Goal: Obtain resource: Download file/media

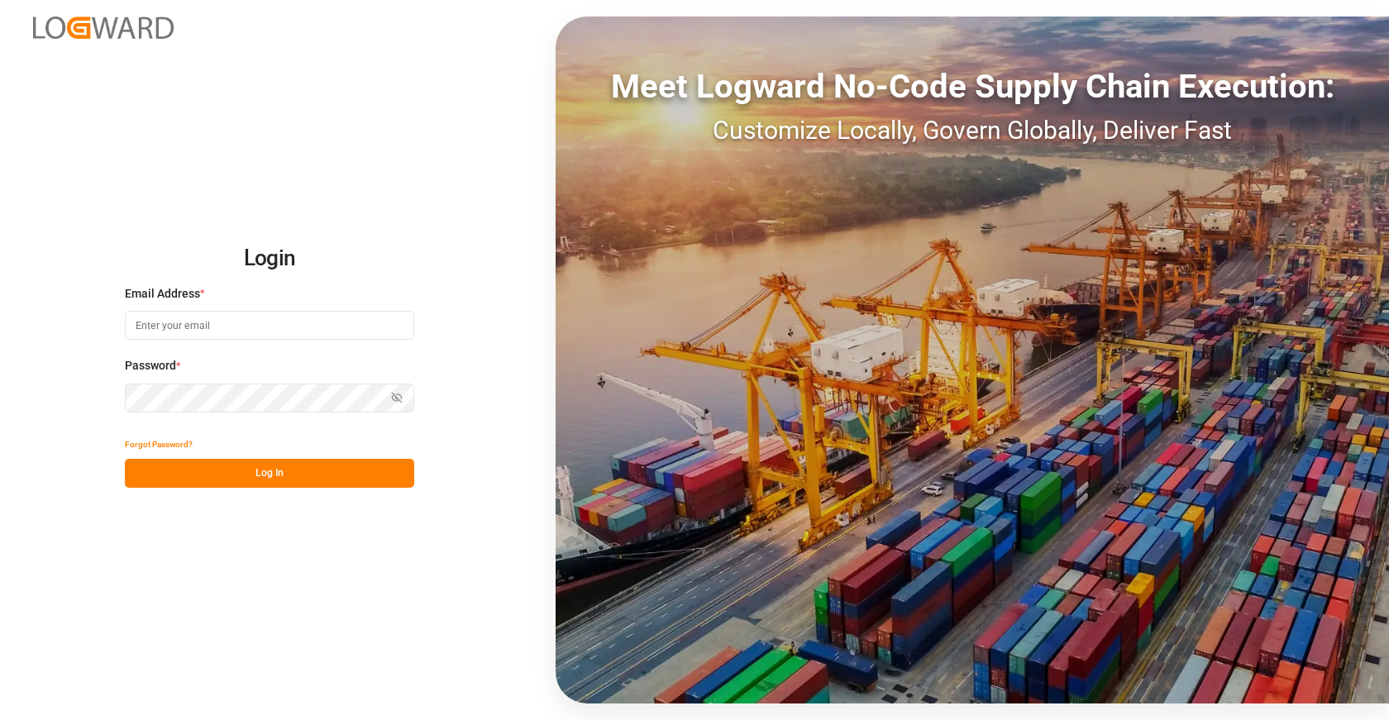
type input "[EMAIL_ADDRESS][DOMAIN_NAME]"
click at [289, 478] on button "Log In" at bounding box center [269, 473] width 289 height 29
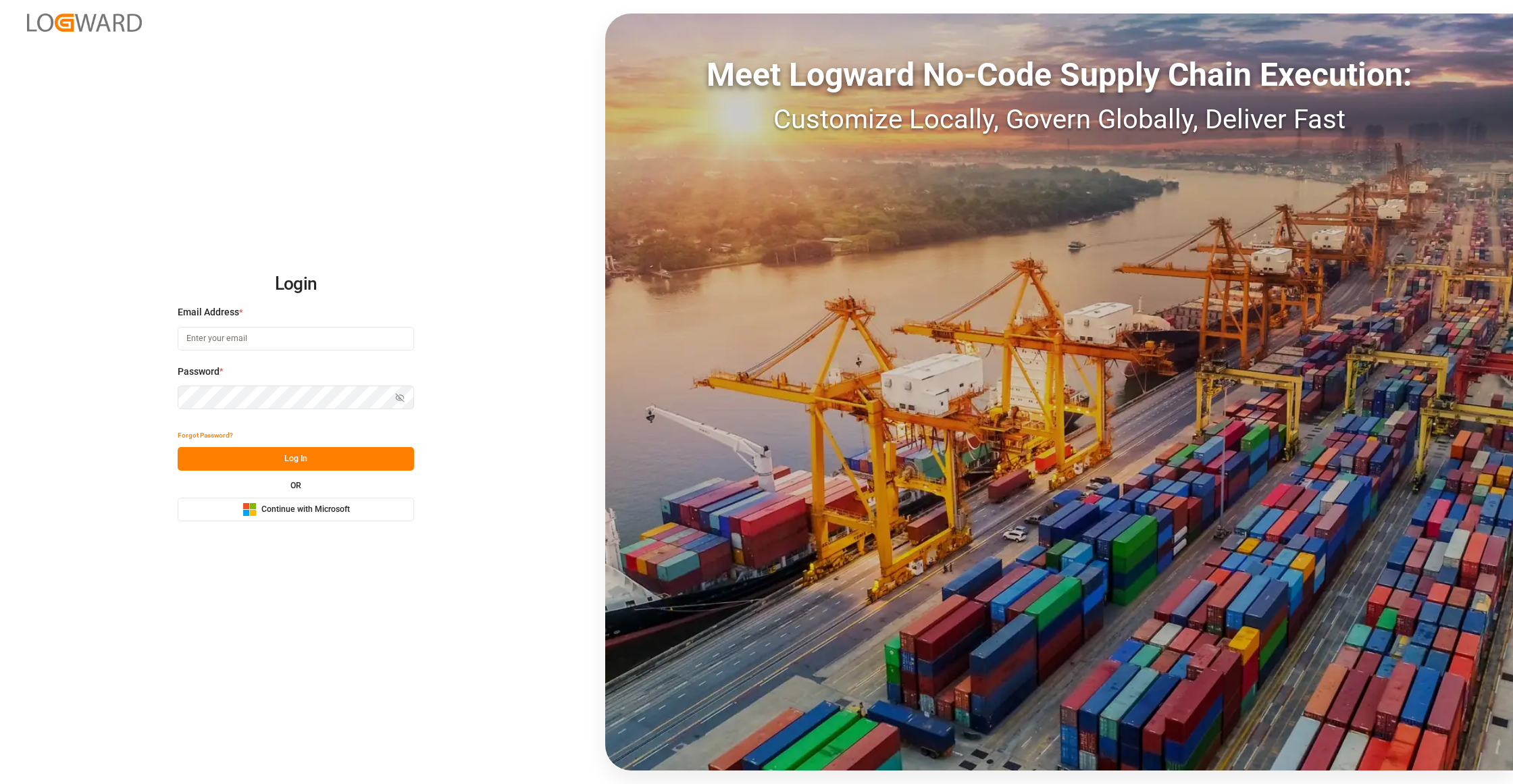
type input "[EMAIL_ADDRESS][DOMAIN_NAME]"
click at [346, 459] on button "Log In" at bounding box center [295, 458] width 236 height 24
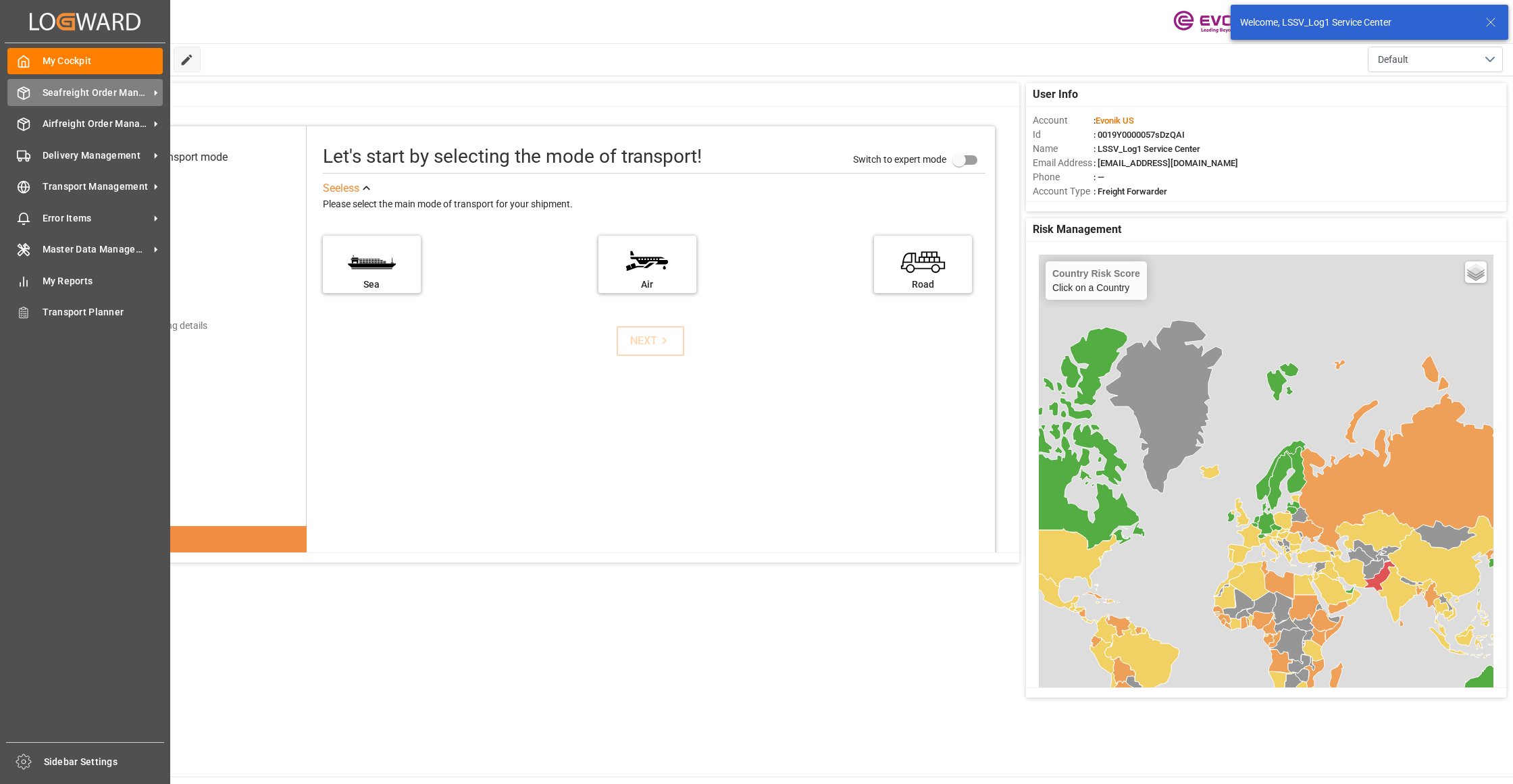
click at [96, 95] on span "Seafreight Order Management" at bounding box center [96, 92] width 107 height 14
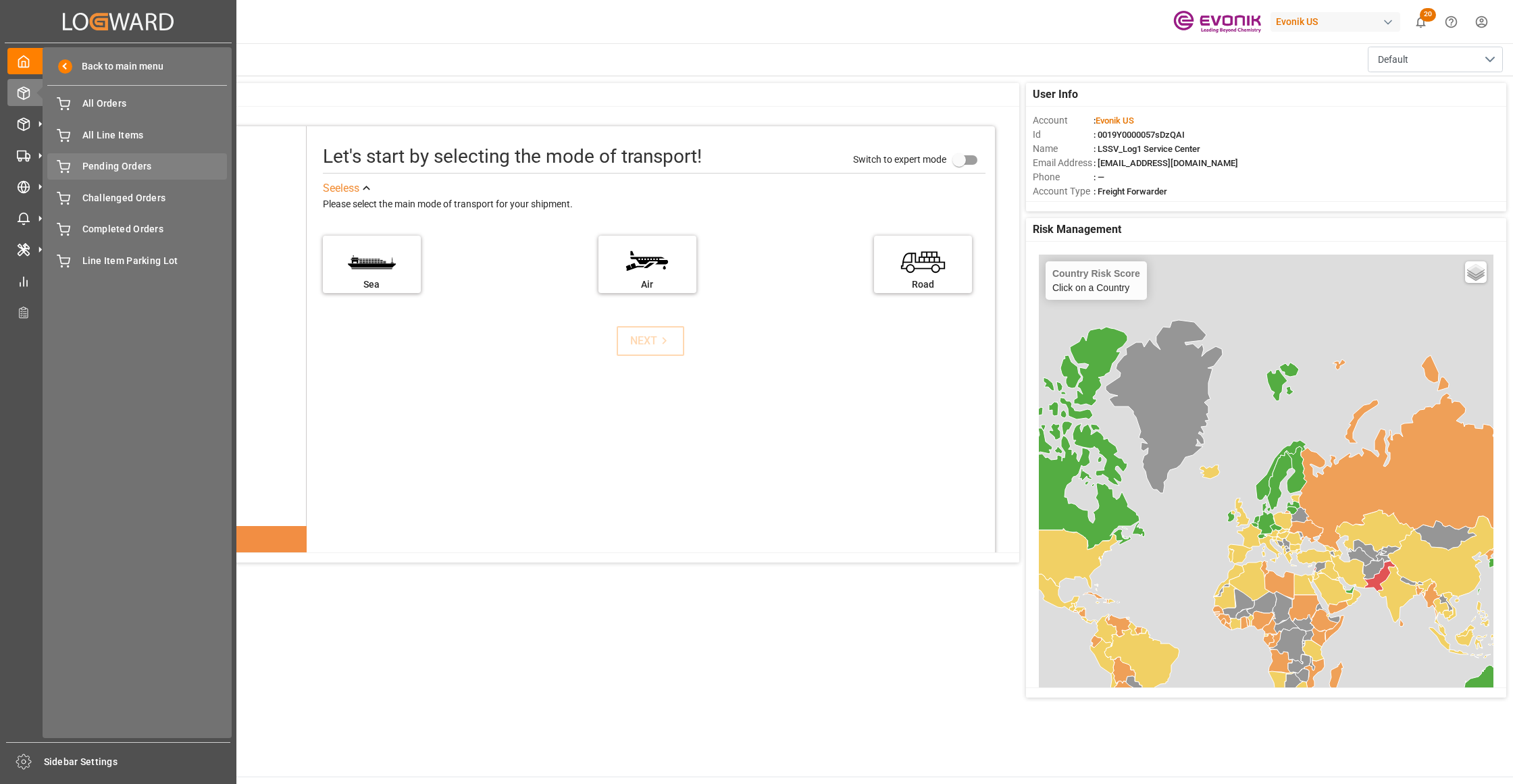
click at [132, 154] on div "Pending Orders Pending Orders" at bounding box center [137, 167] width 180 height 26
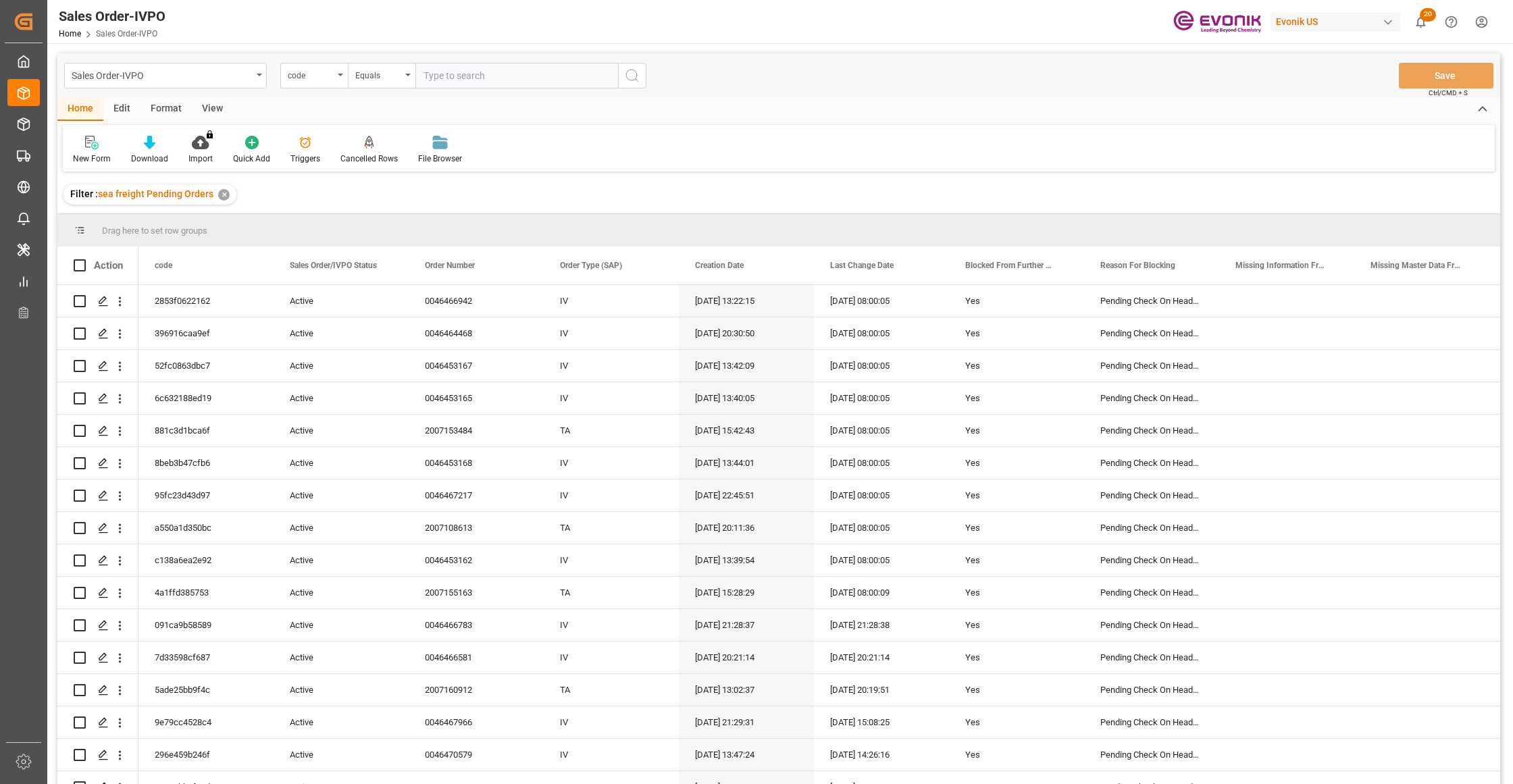
click at [214, 106] on div "View" at bounding box center [212, 109] width 41 height 23
click at [139, 150] on div "Standard Templates" at bounding box center [153, 149] width 87 height 29
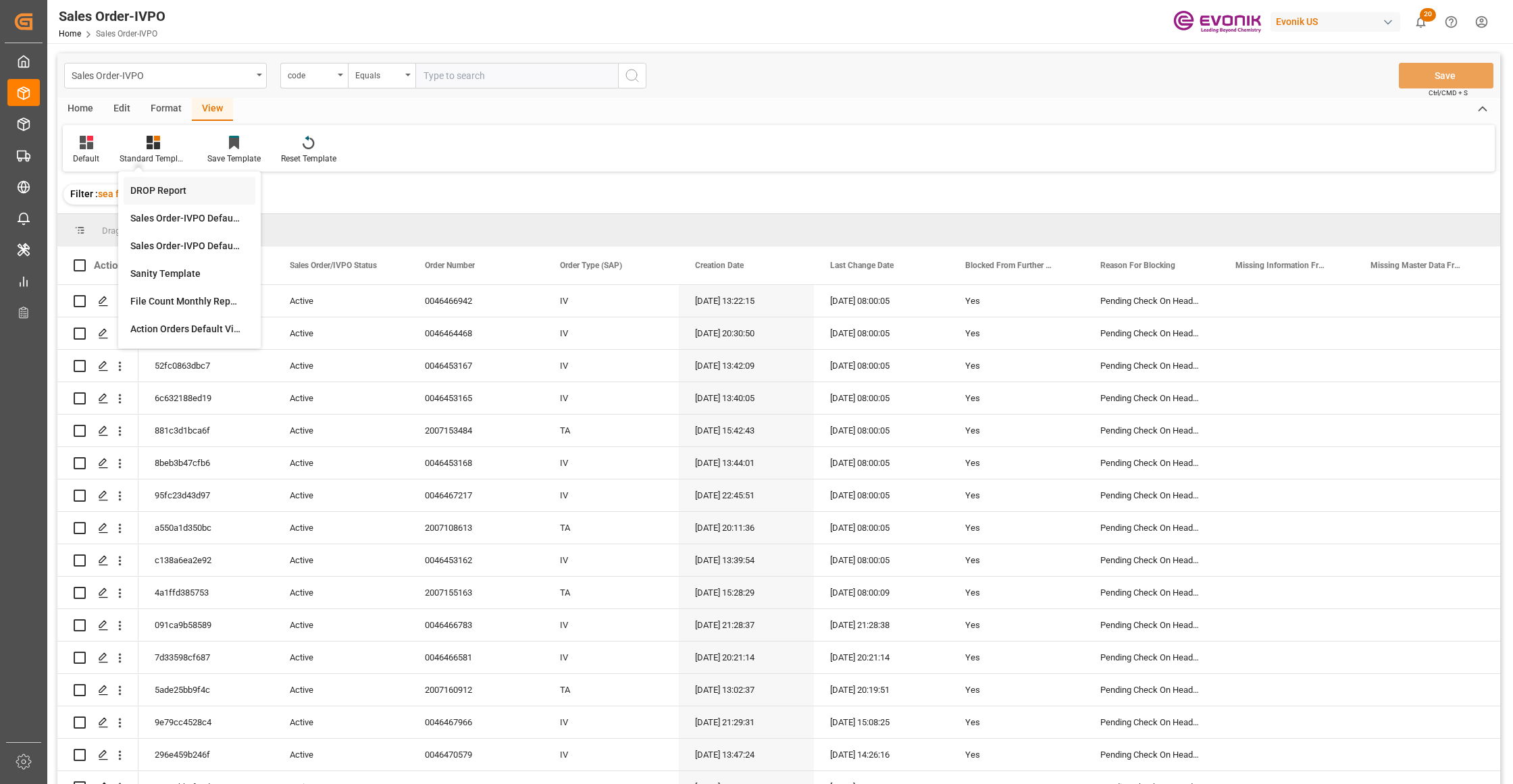
click at [167, 188] on div "DROP Report" at bounding box center [190, 190] width 118 height 14
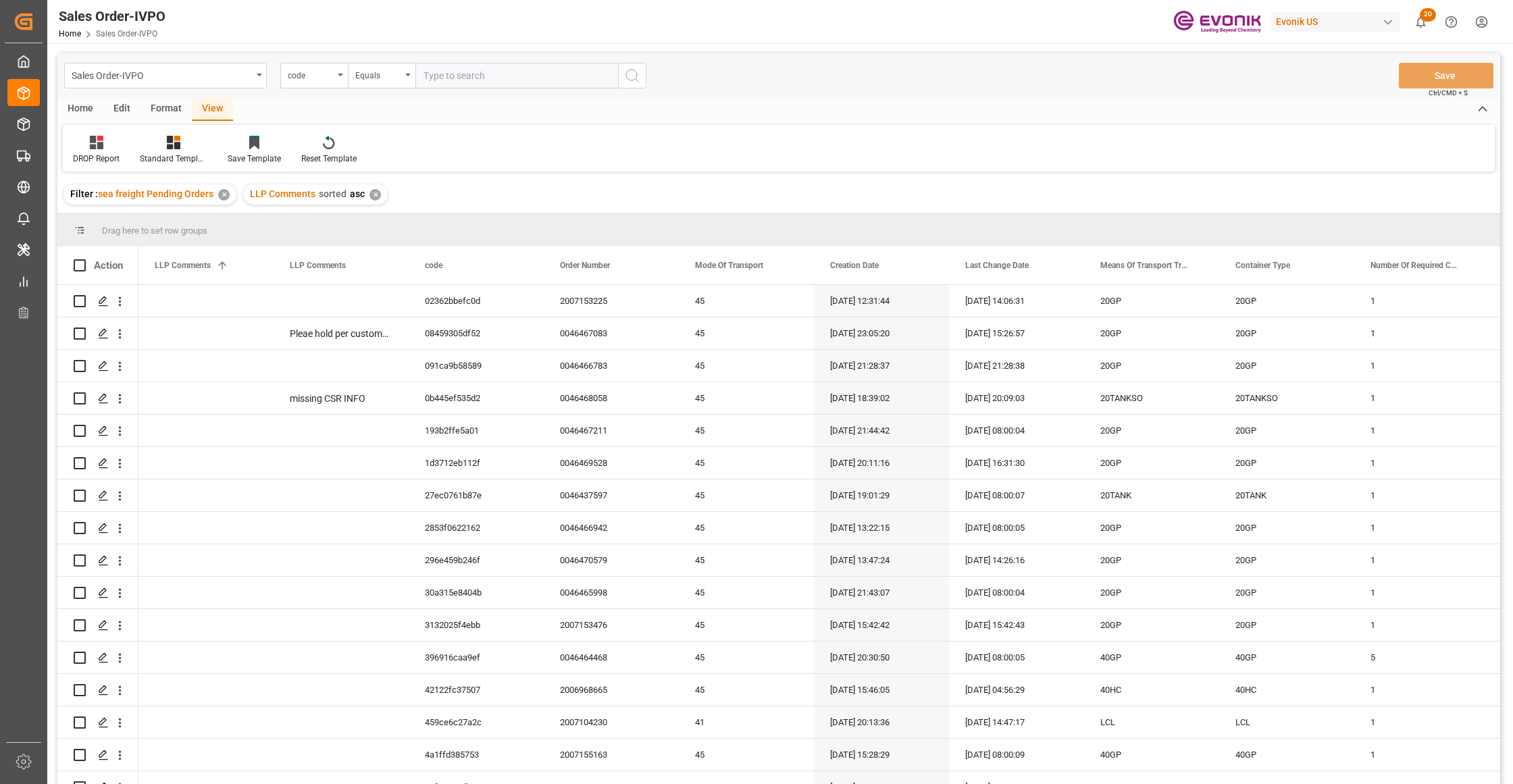
click at [87, 106] on div "Home" at bounding box center [80, 109] width 46 height 23
click at [154, 149] on icon at bounding box center [150, 142] width 11 height 14
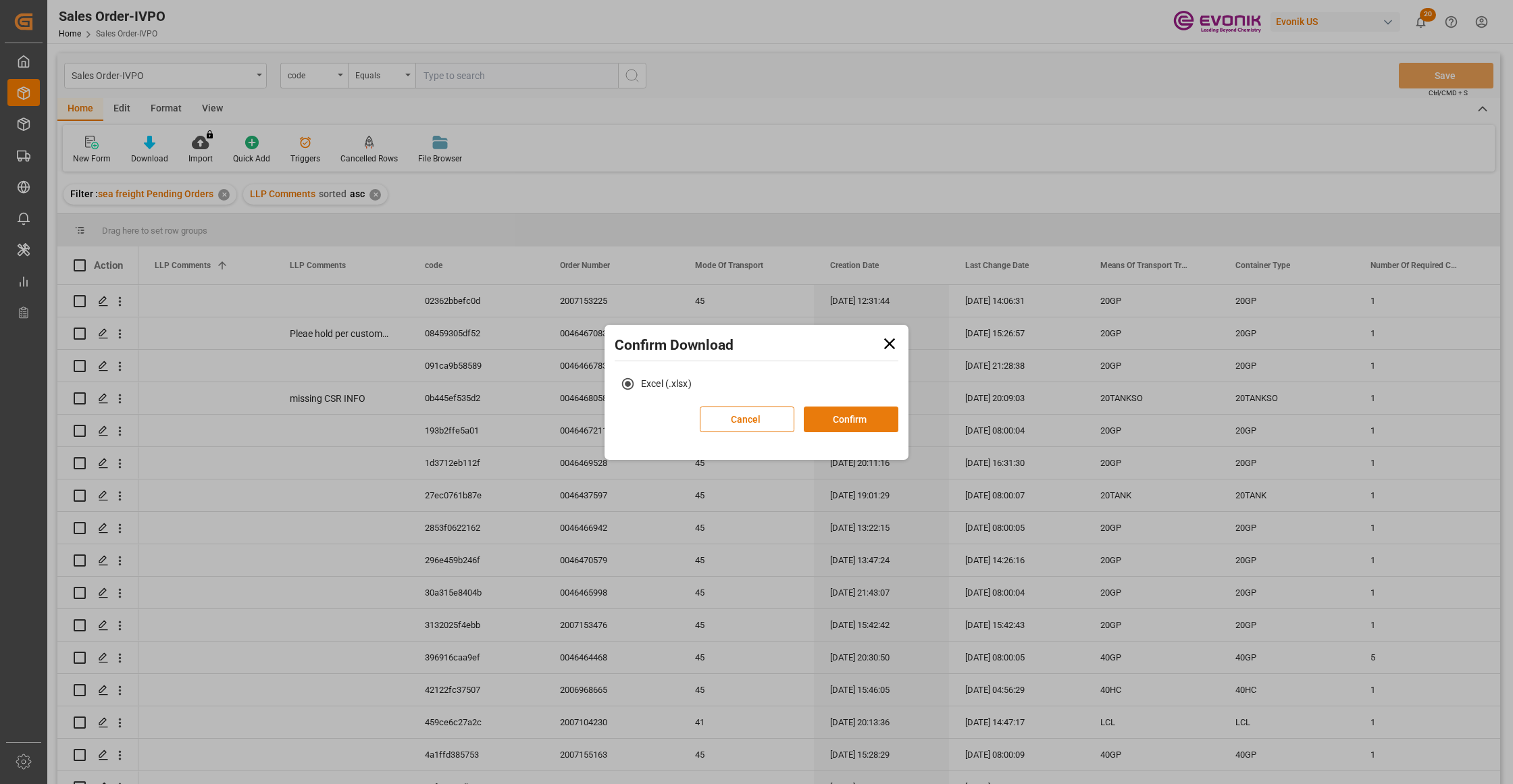
click at [844, 416] on button "Confirm" at bounding box center [851, 419] width 95 height 25
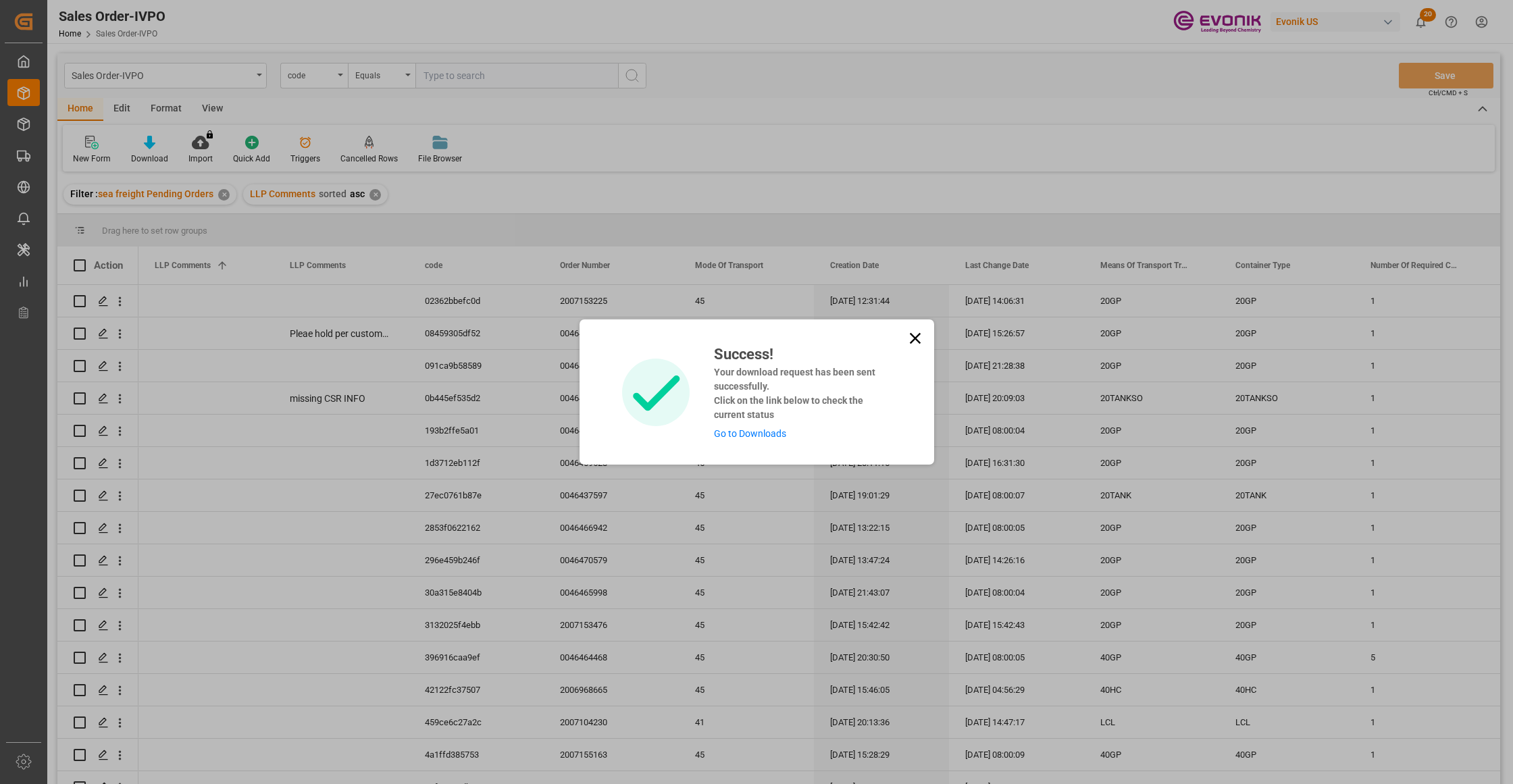
click at [759, 433] on link "Go to Downloads" at bounding box center [750, 433] width 72 height 11
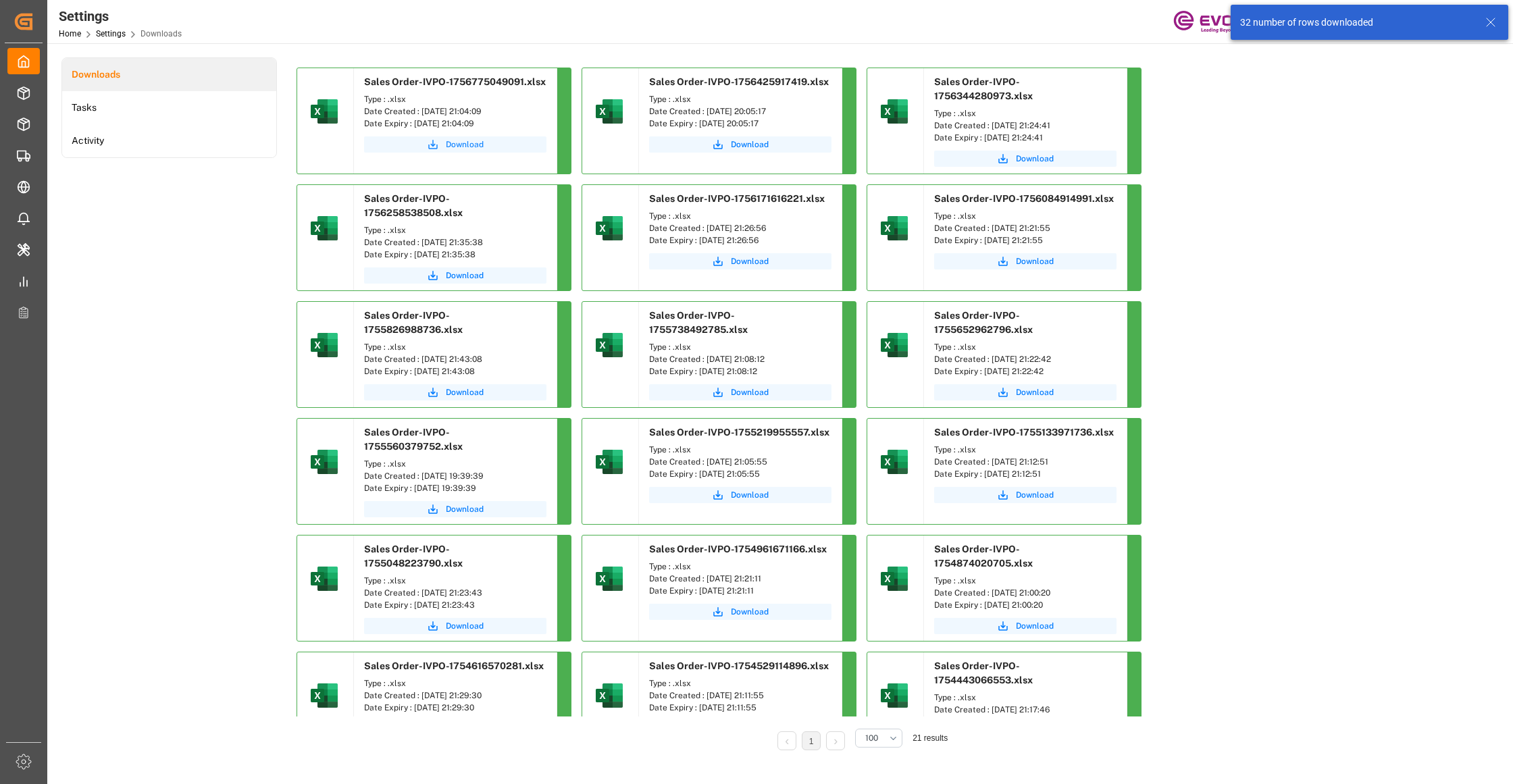
click at [455, 147] on span "Download" at bounding box center [465, 145] width 38 height 12
